Goal: Find specific page/section: Find specific page/section

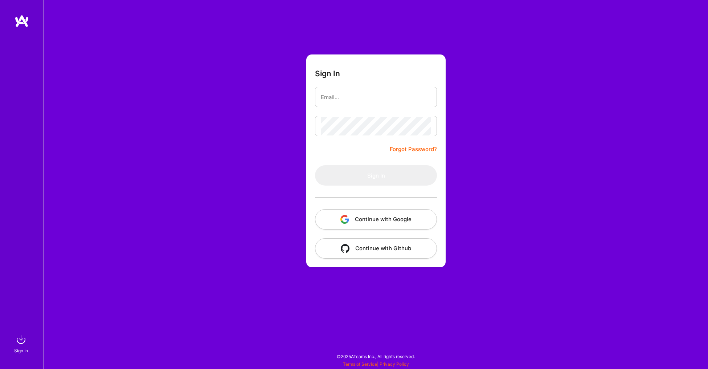
click at [393, 221] on button "Continue with Google" at bounding box center [376, 219] width 122 height 20
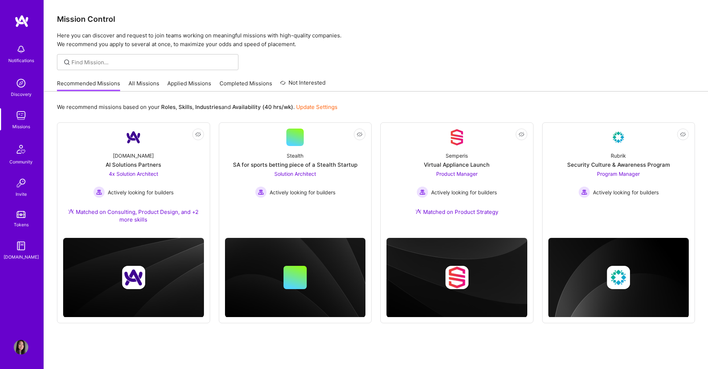
click at [172, 84] on link "Applied Missions" at bounding box center [189, 85] width 44 height 12
